Goal: Information Seeking & Learning: Learn about a topic

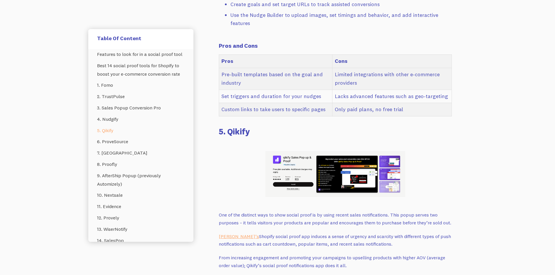
scroll to position [2285, 0]
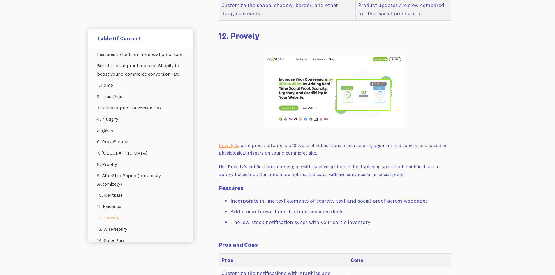
scroll to position [4672, 0]
click at [292, 162] on p "Use Provely’s notifications to re-engage with inactive customers by displaying …" at bounding box center [335, 169] width 233 height 15
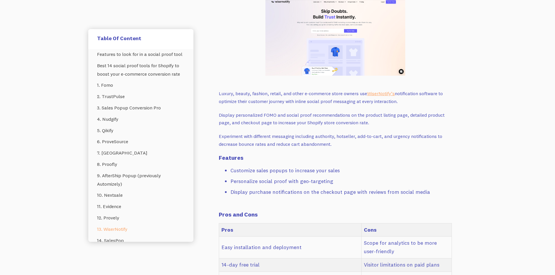
scroll to position [5050, 0]
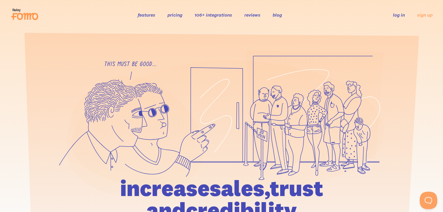
click at [146, 14] on link "features" at bounding box center [146, 15] width 17 height 6
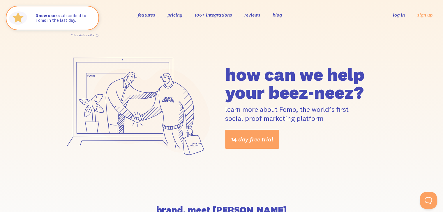
click at [183, 14] on ul "features pricing 106+ integrations reviews blog log in sign up" at bounding box center [216, 15] width 156 height 6
click at [176, 14] on link "pricing" at bounding box center [174, 15] width 15 height 6
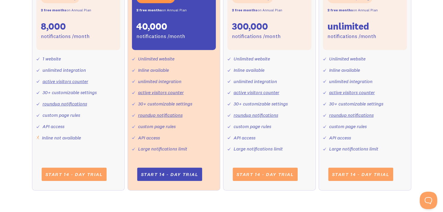
scroll to position [204, 0]
